Goal: Transaction & Acquisition: Subscribe to service/newsletter

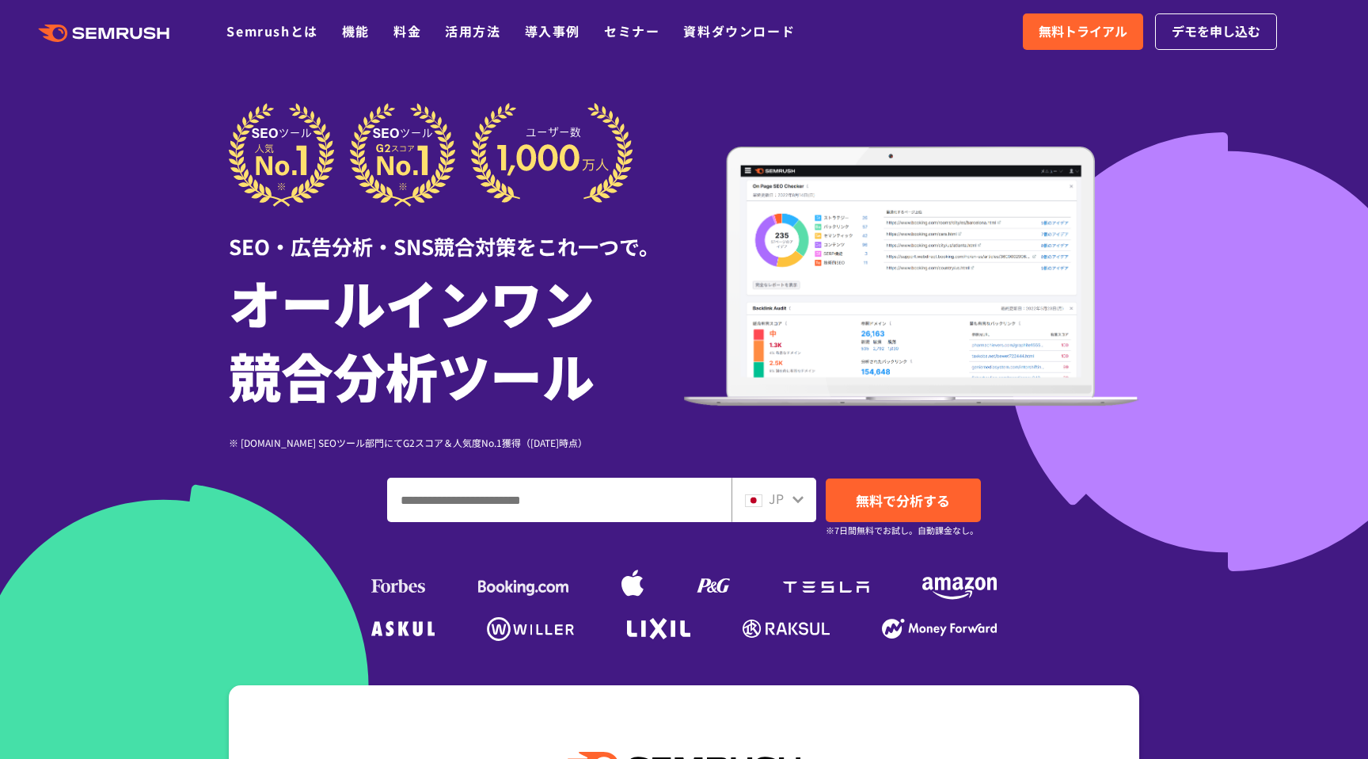
click at [797, 103] on div "SEO・広告分析・SNS競合対策をこれ一つで。 オールインワン 競合分析ツール ※ [DOMAIN_NAME] SEOツール部門にてG2スコア＆人気度No.1…" at bounding box center [684, 276] width 911 height 347
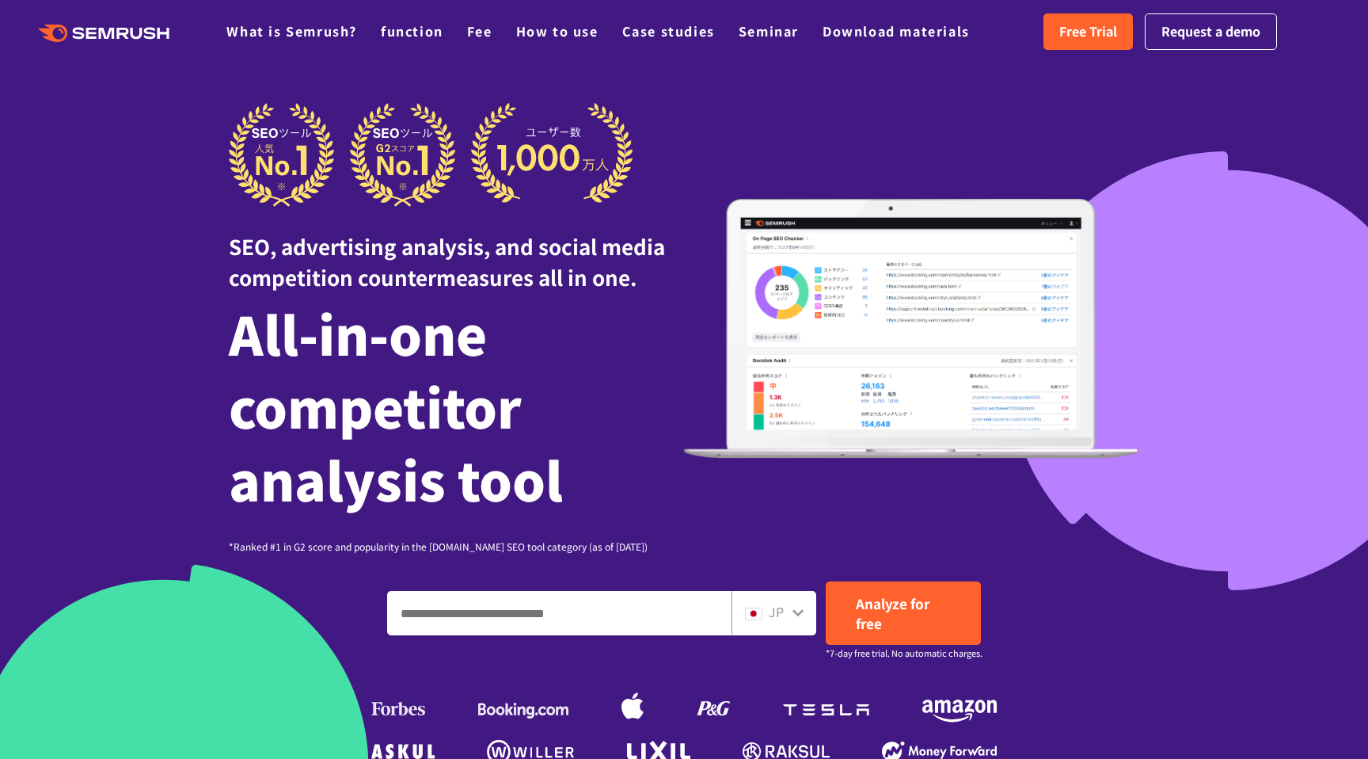
click at [813, 143] on div "SEO, advertising analysis, and social media competition countermeasures all in …" at bounding box center [684, 328] width 911 height 451
click at [1083, 25] on font "Free Trial" at bounding box center [1089, 30] width 58 height 19
